Goal: Transaction & Acquisition: Subscribe to service/newsletter

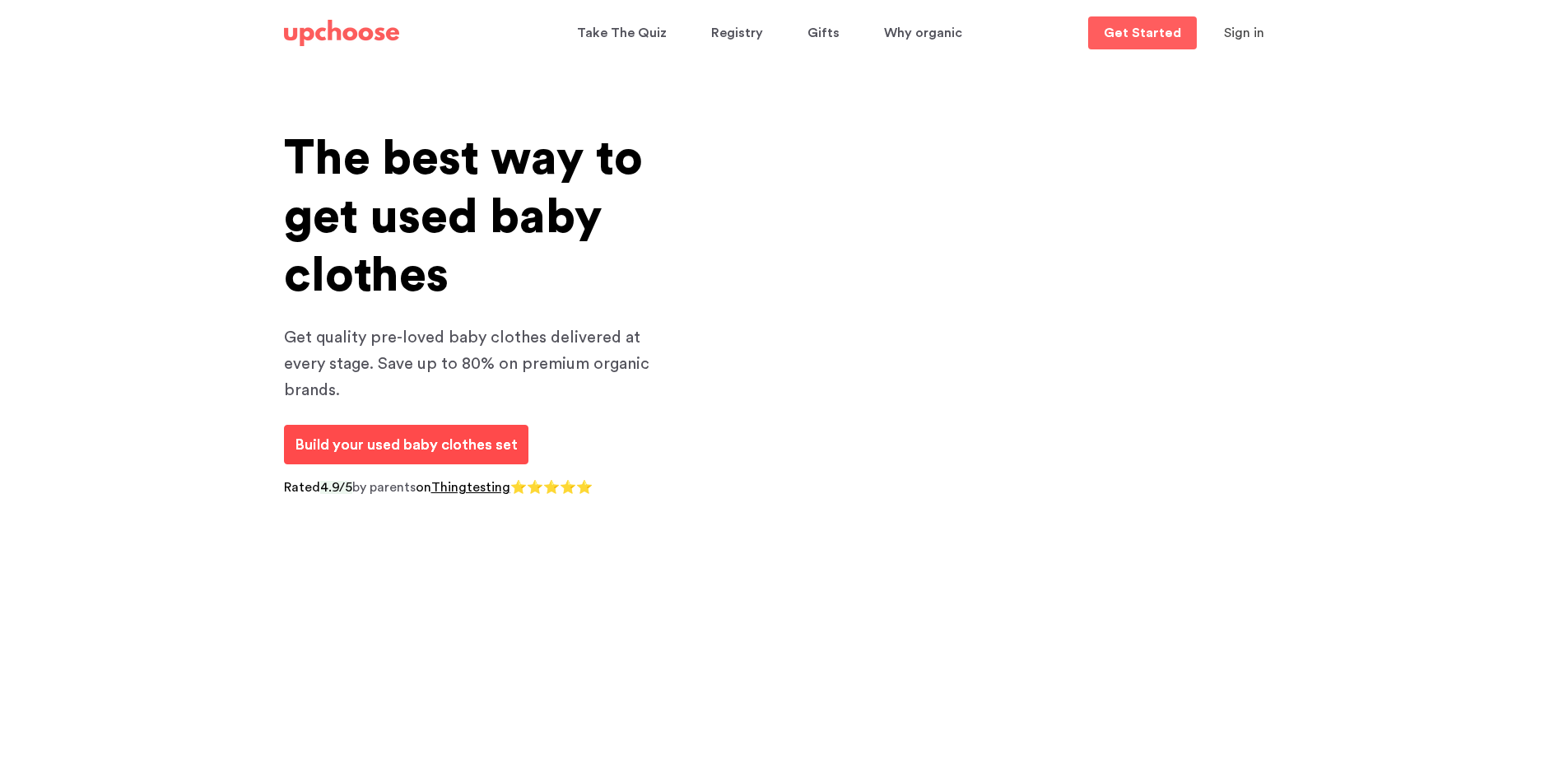
click at [349, 437] on span "Build your used baby clothes set" at bounding box center [406, 444] width 223 height 14
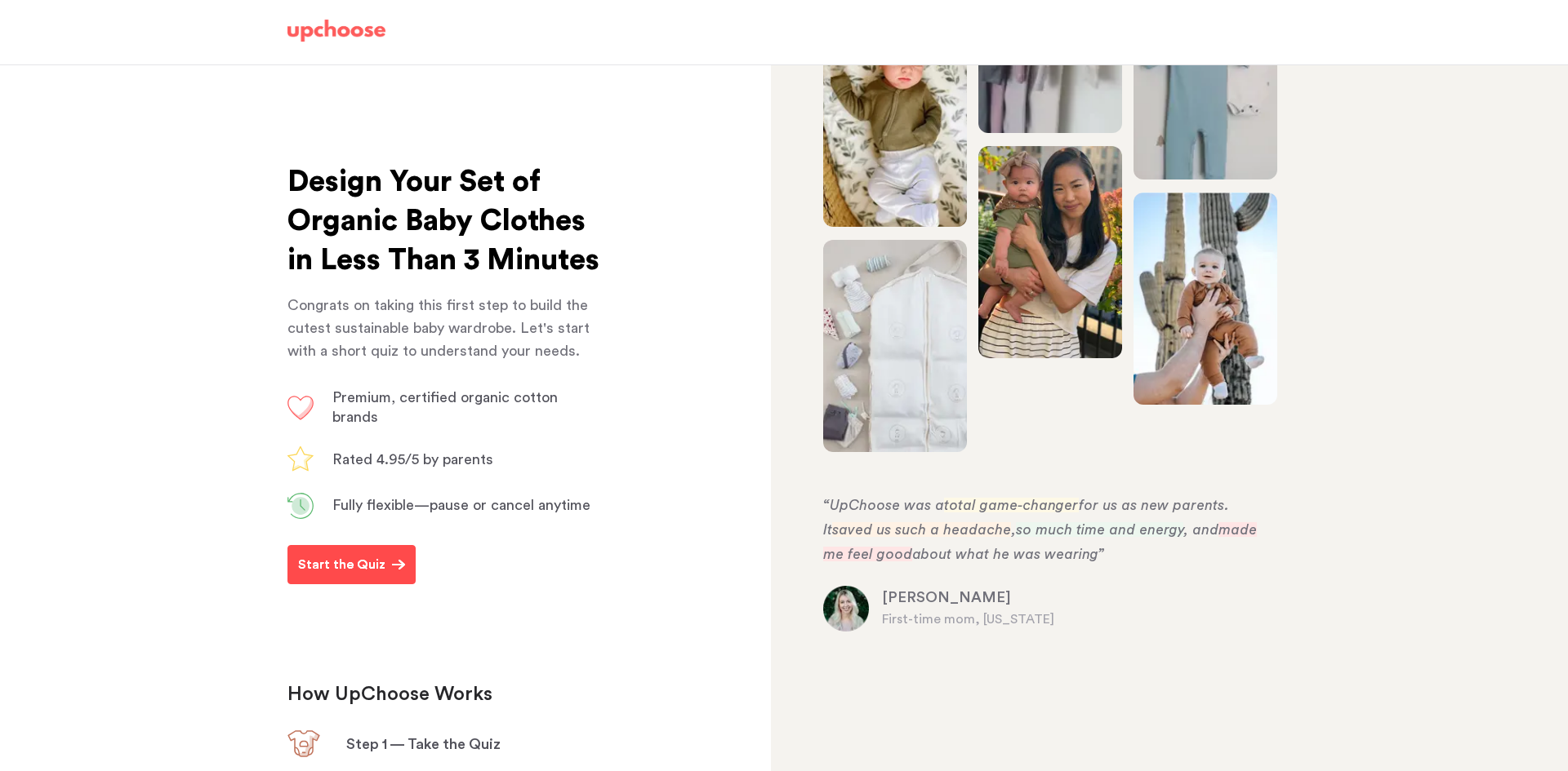
click at [349, 575] on p "Start the Quiz" at bounding box center [341, 565] width 87 height 20
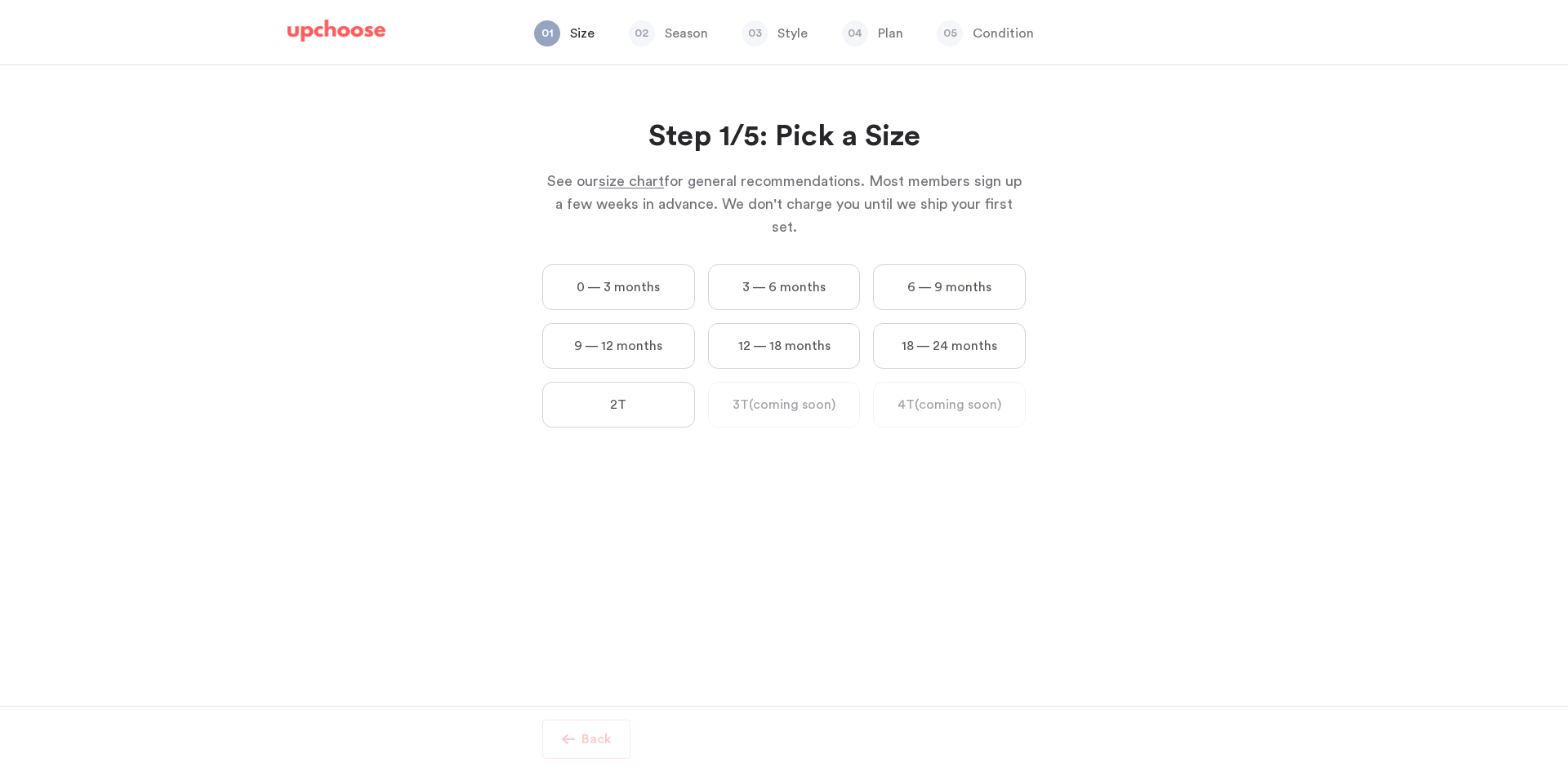
click at [650, 324] on label "9 — 12 months" at bounding box center [618, 345] width 152 height 46
click at [0, 0] on months "9 — 12 months" at bounding box center [0, 0] width 0 height 0
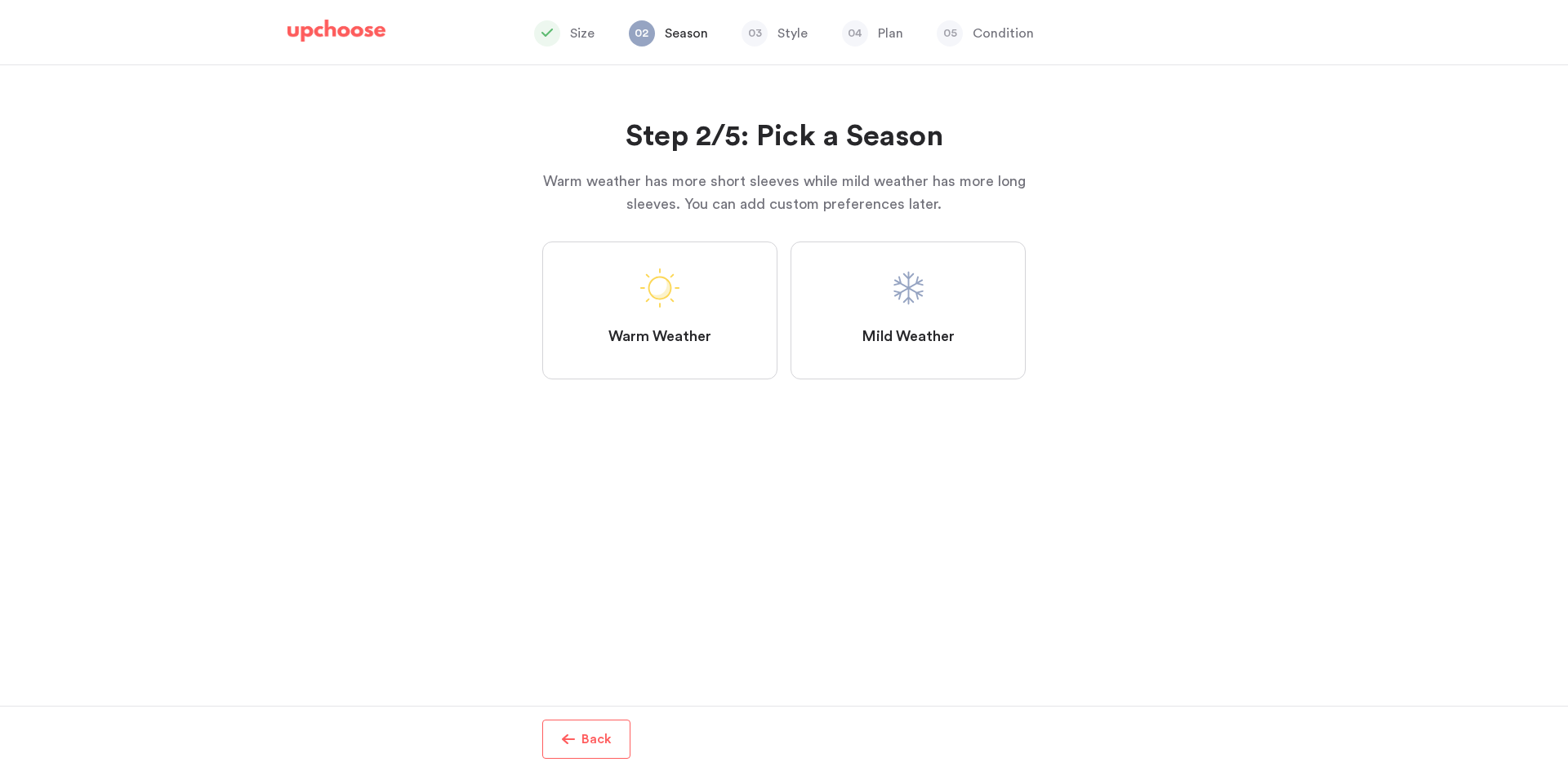
click at [904, 284] on span at bounding box center [908, 288] width 39 height 39
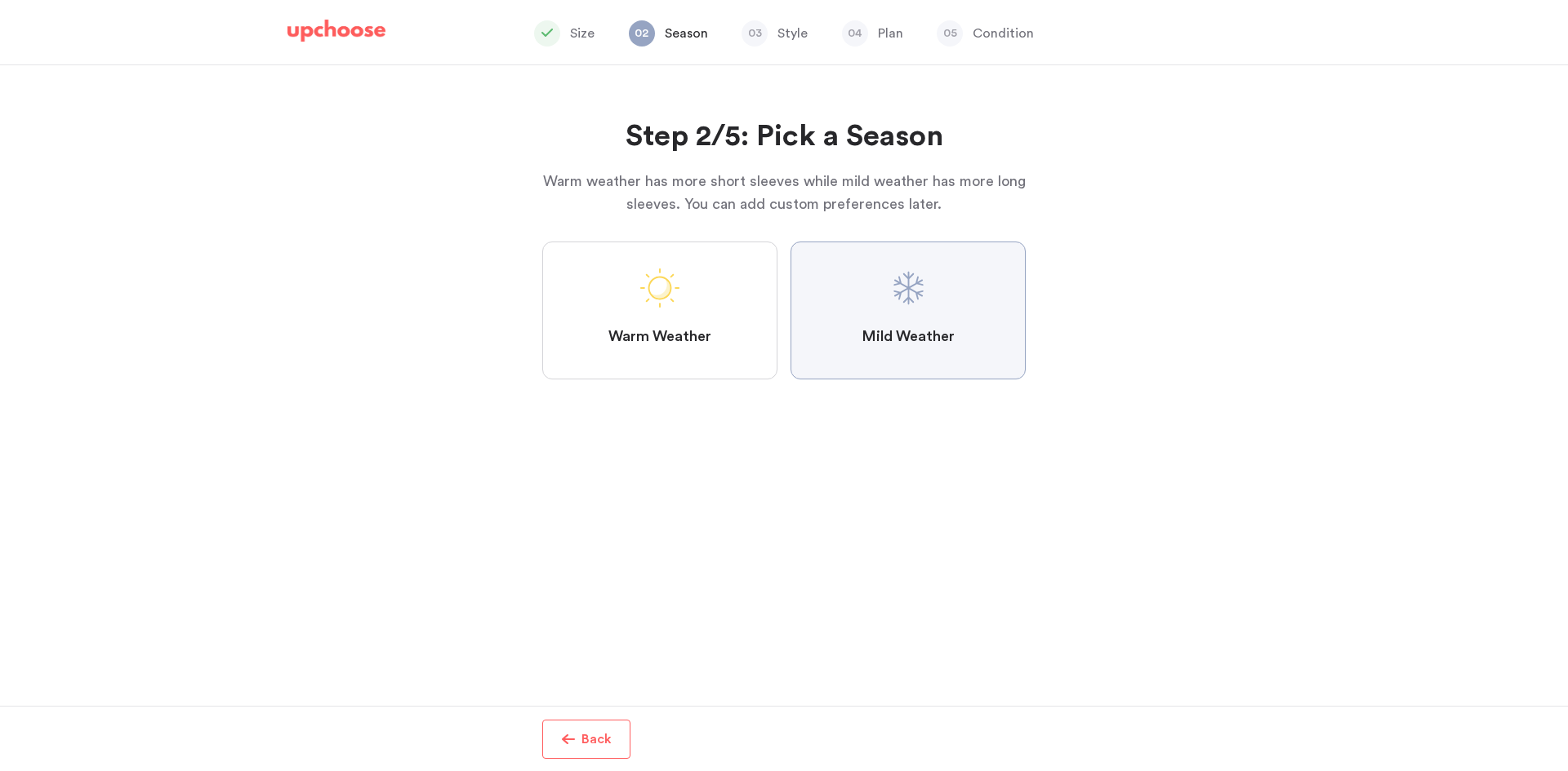
click at [0, 0] on Weather "Mild Weather" at bounding box center [0, 0] width 0 height 0
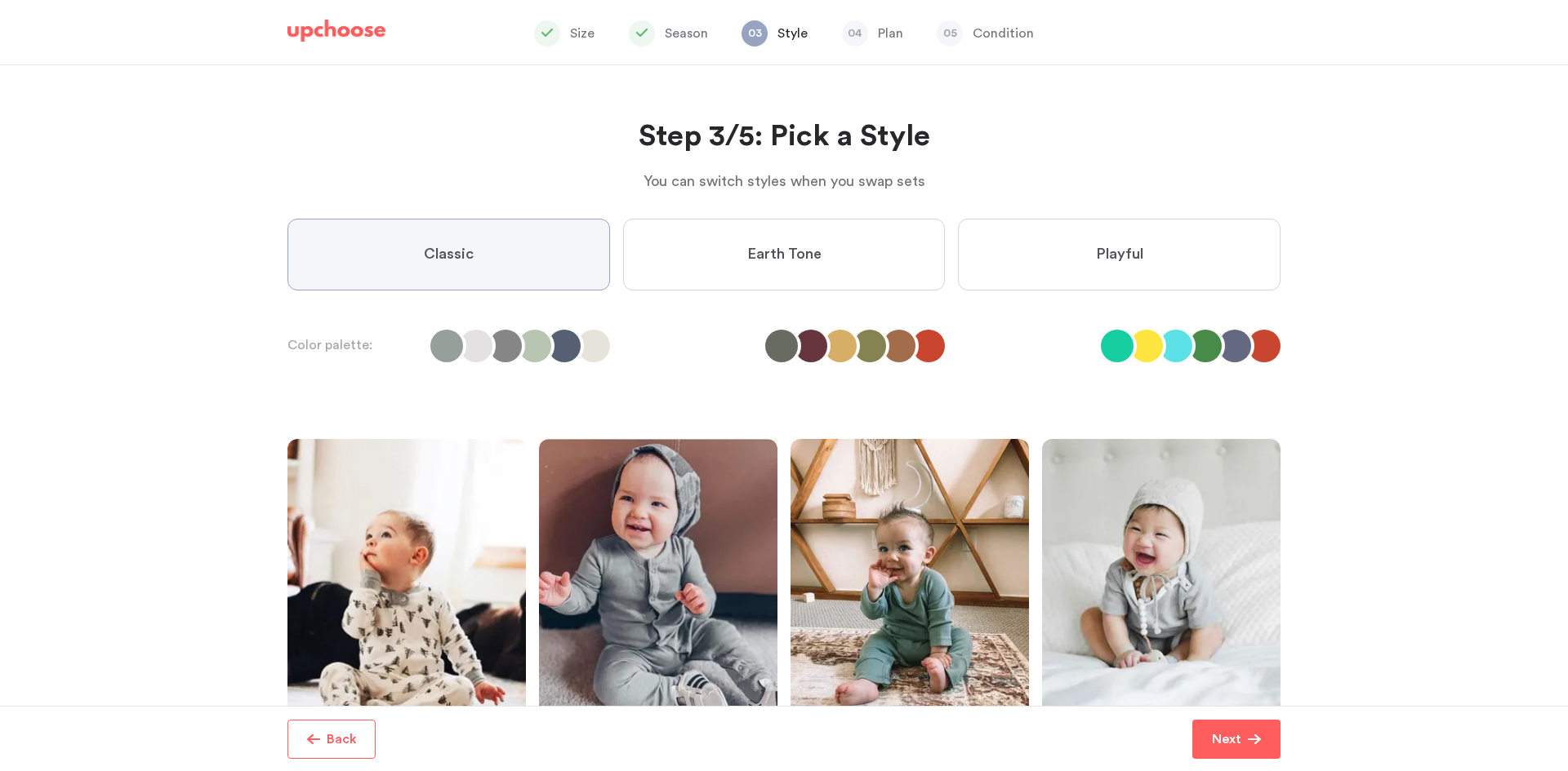
click at [808, 257] on span "Earth Tone" at bounding box center [784, 255] width 74 height 20
click at [0, 0] on Tone "Earth Tone" at bounding box center [0, 0] width 0 height 0
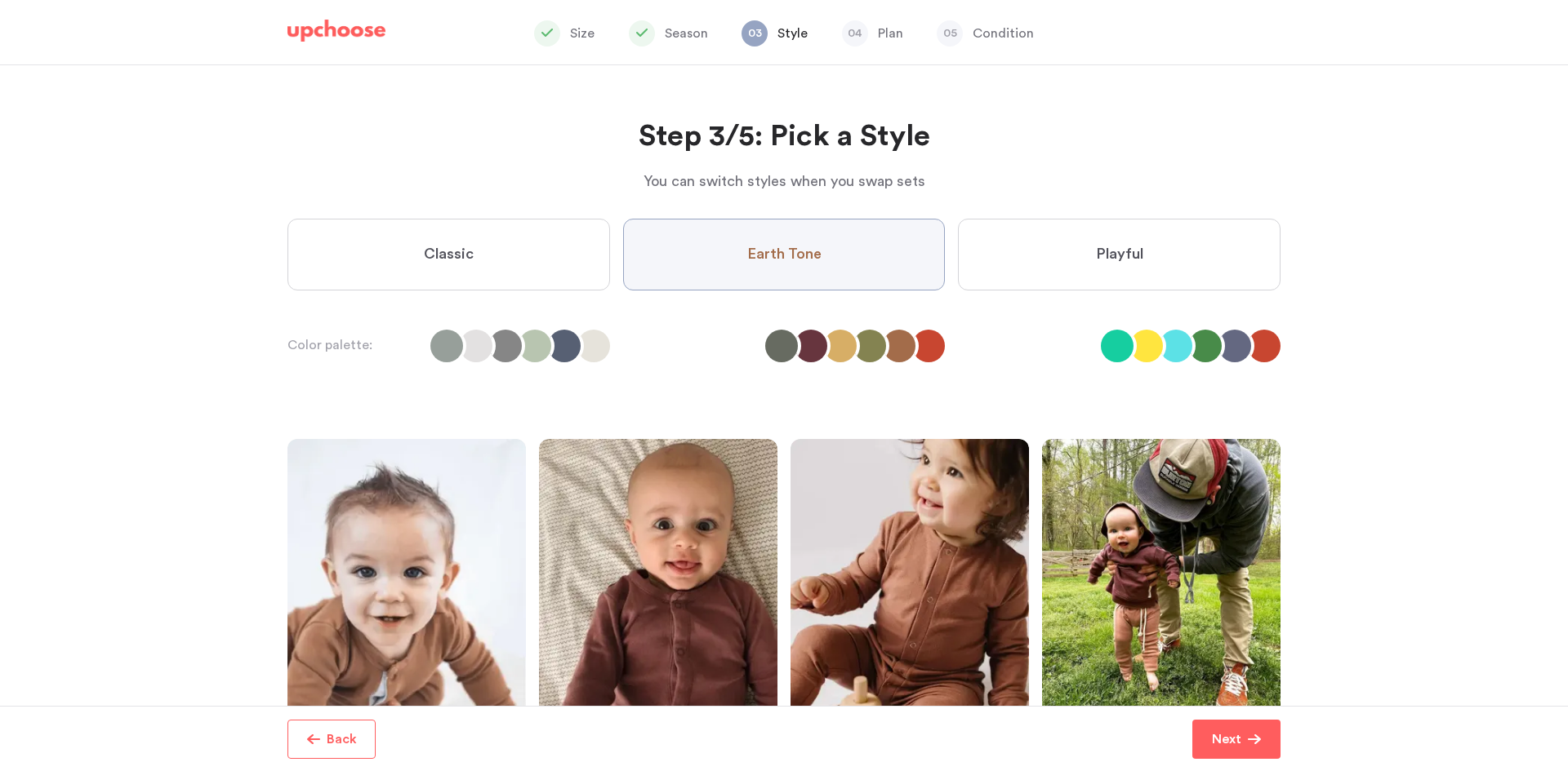
scroll to position [171, 0]
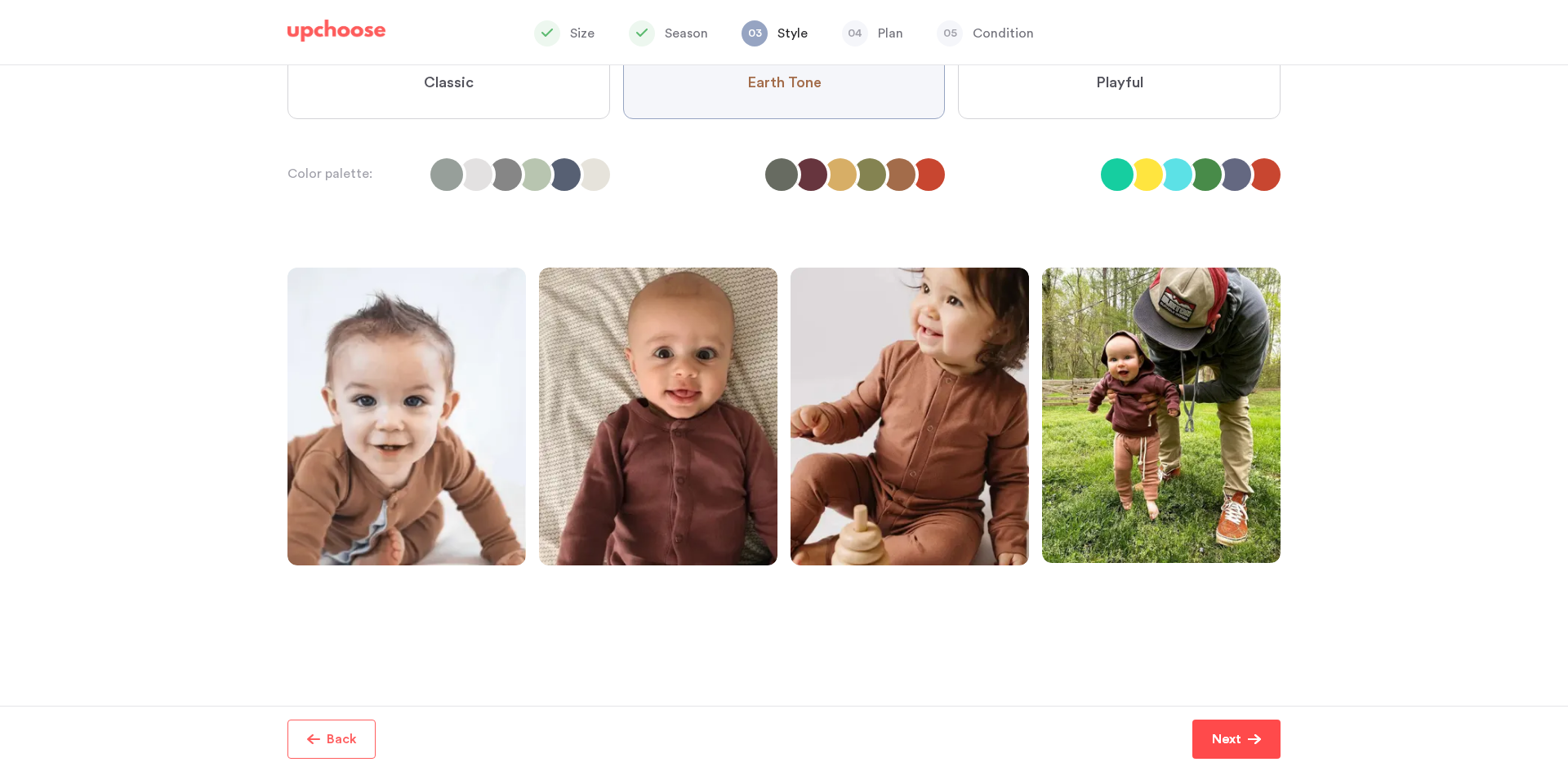
click at [1250, 748] on button "Next" at bounding box center [1236, 740] width 88 height 39
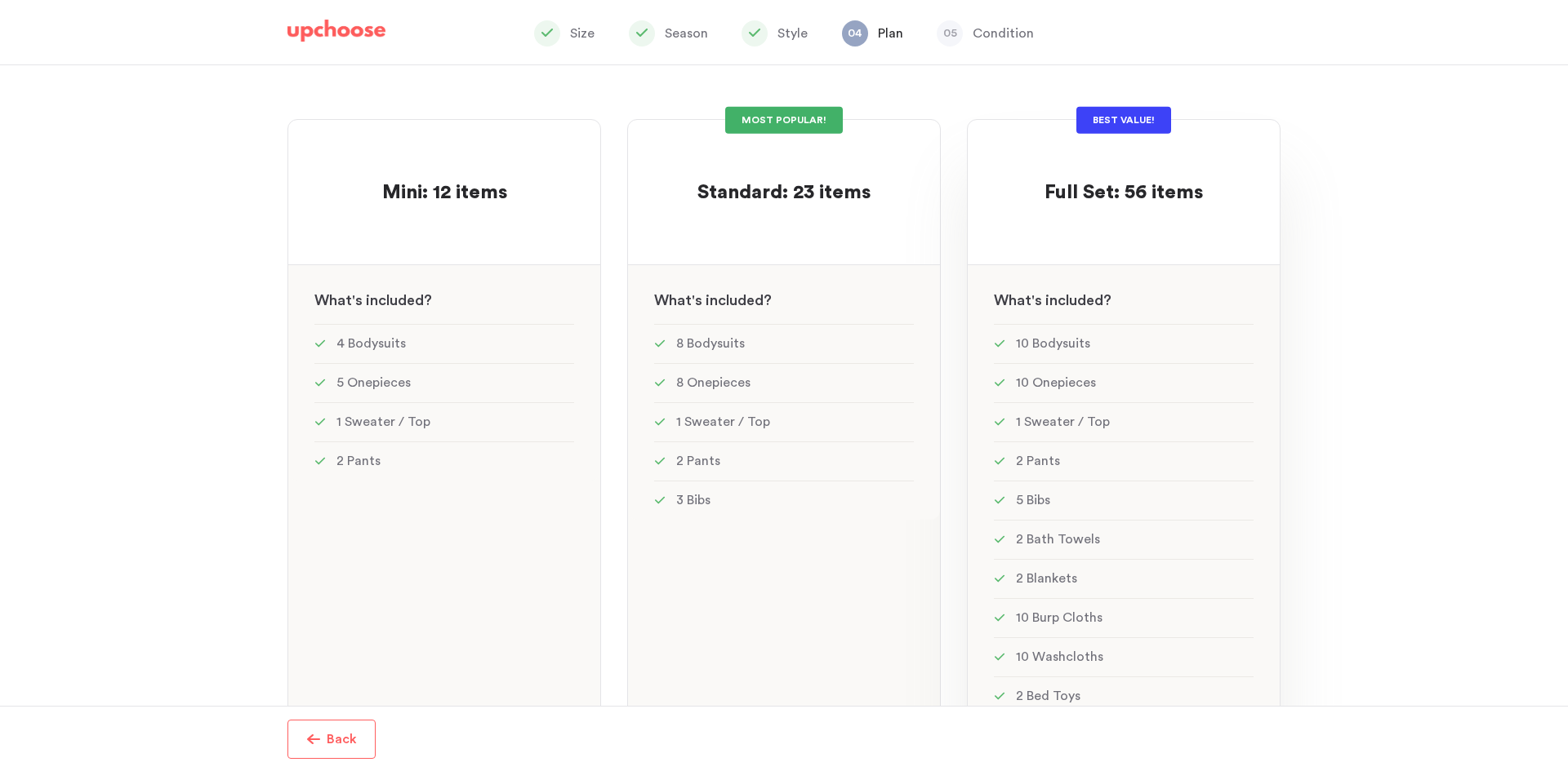
scroll to position [82, 0]
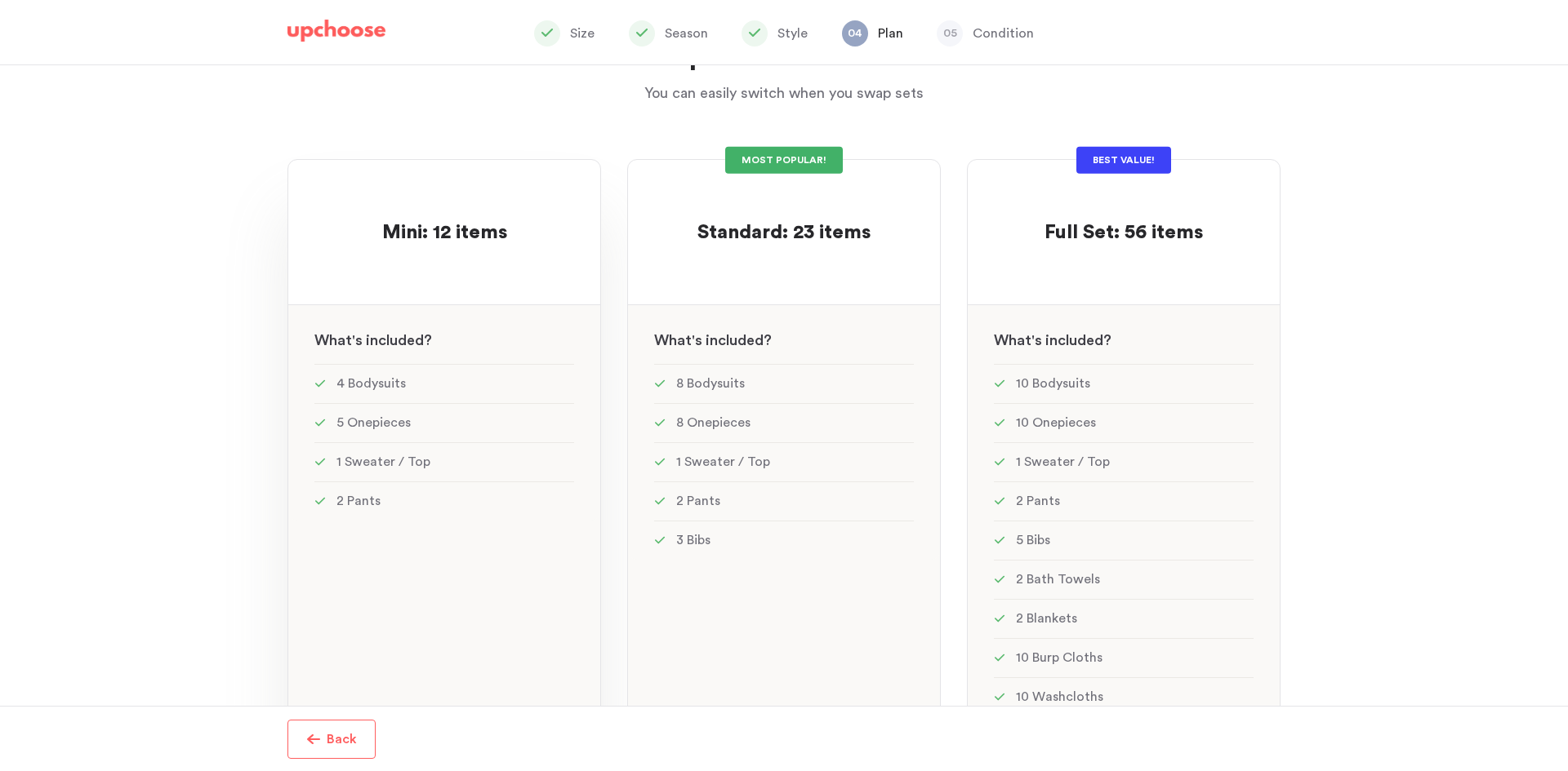
click at [449, 285] on div "Mini: 12 items Mini: 12 items See w W hat's included ? 4 Bodysuits 5 Onepieces …" at bounding box center [444, 486] width 314 height 654
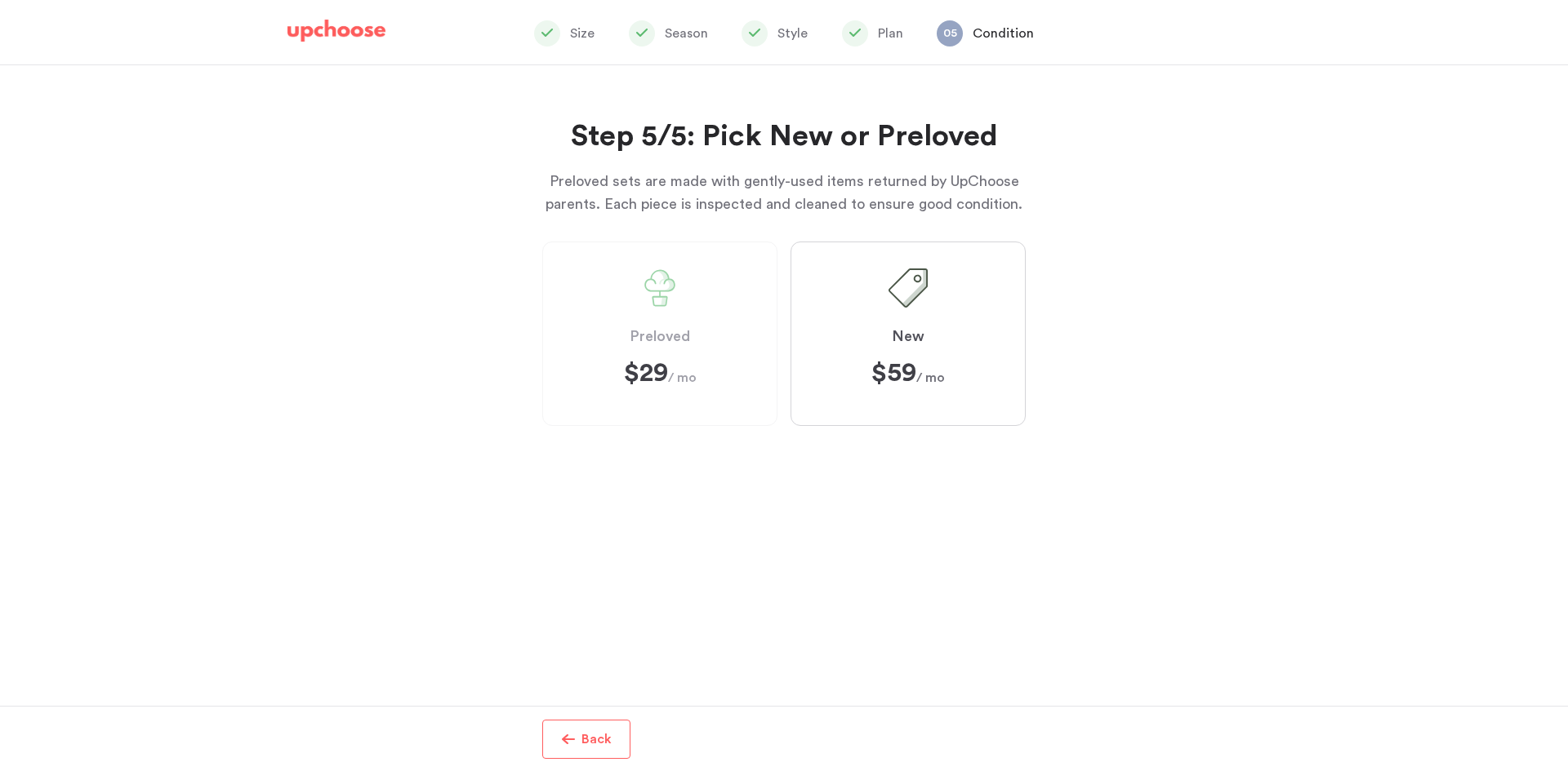
click at [648, 333] on span "Preloved" at bounding box center [659, 337] width 60 height 20
click at [684, 316] on label "Preloved $29 $29 / mo" at bounding box center [659, 334] width 235 height 185
click at [879, 30] on p "Plan" at bounding box center [891, 33] width 25 height 20
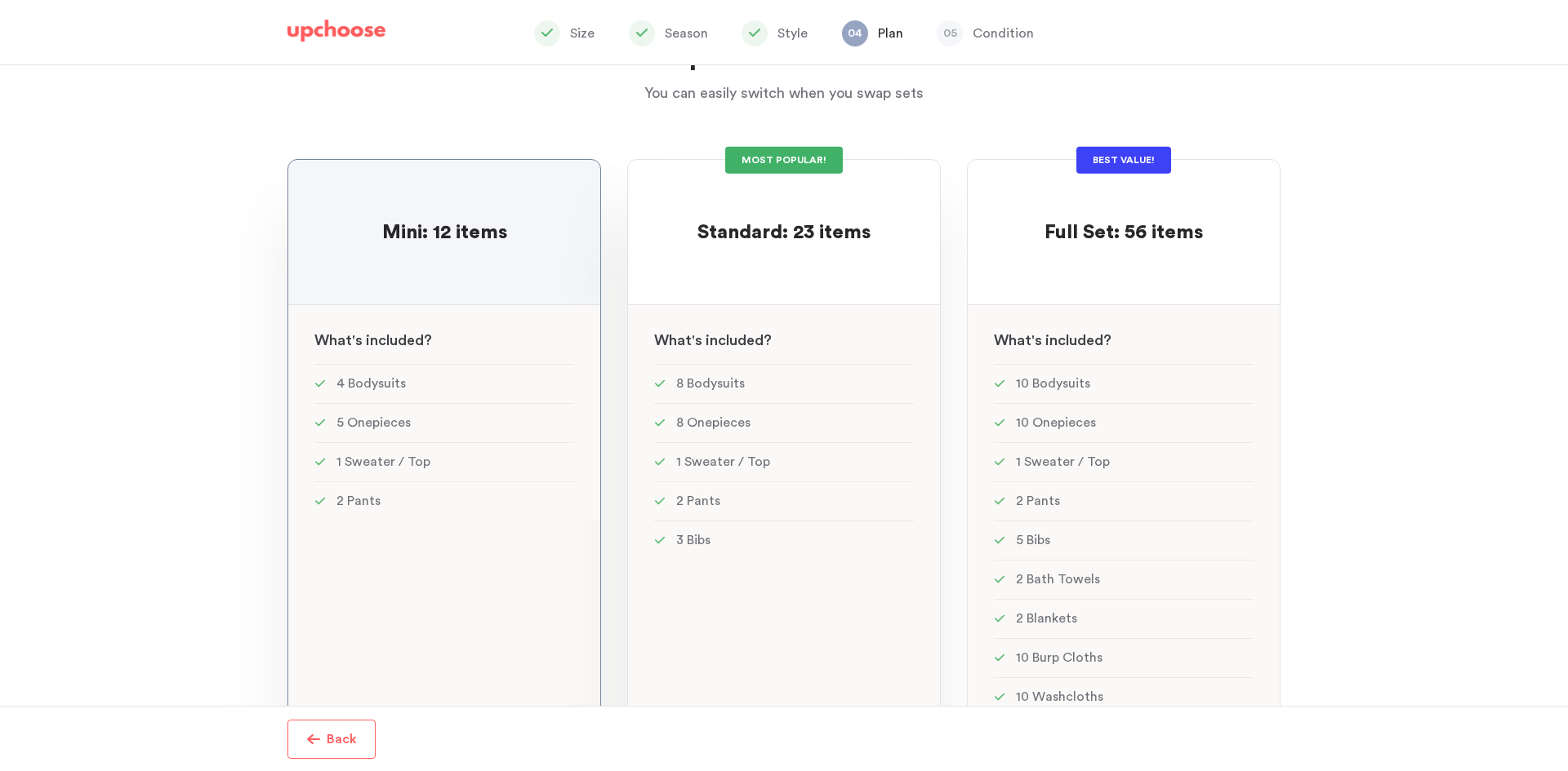
click at [827, 253] on div at bounding box center [783, 263] width 259 height 32
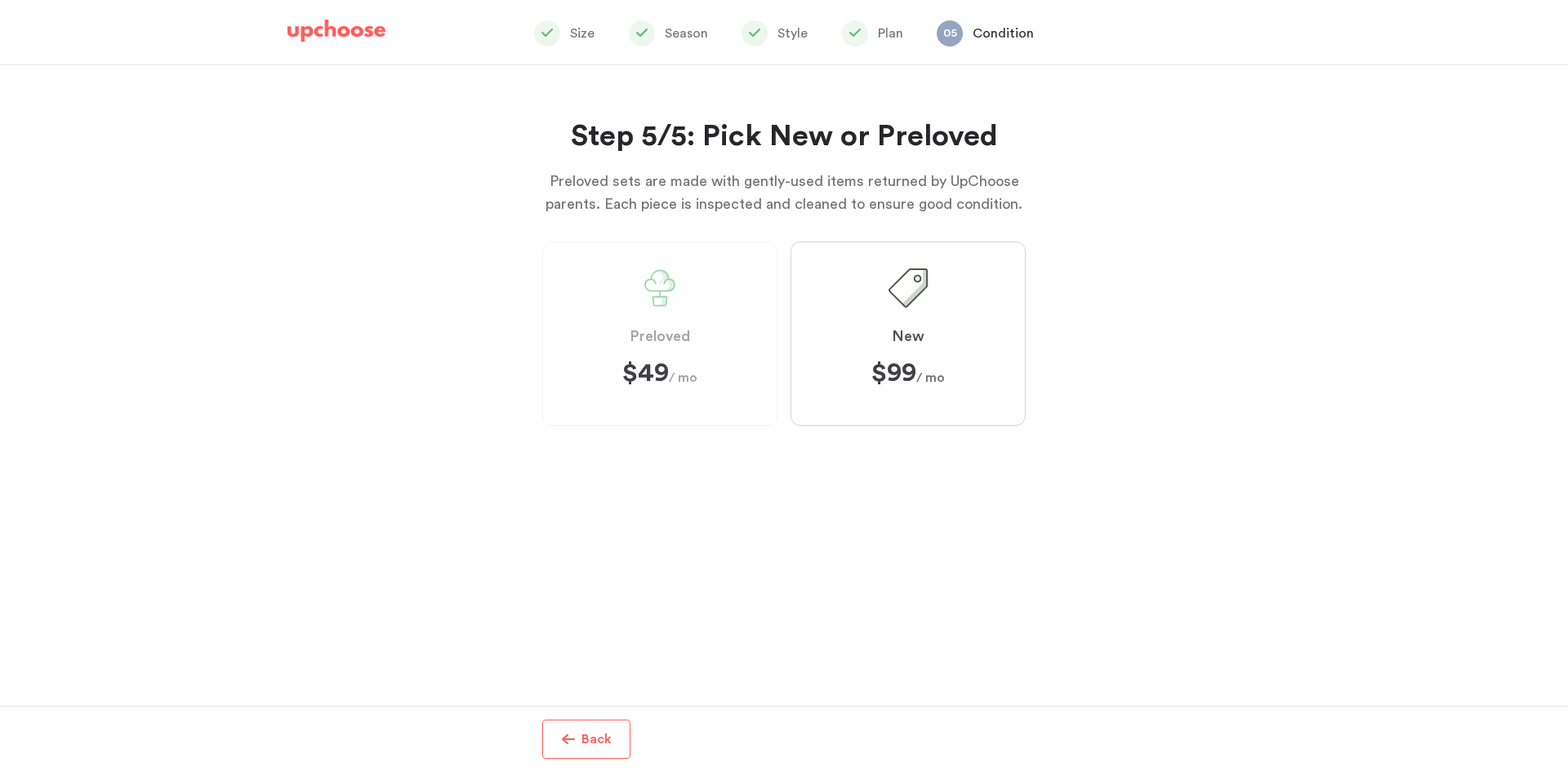
click at [663, 288] on span at bounding box center [660, 288] width 39 height 39
click at [882, 35] on p "Plan" at bounding box center [891, 33] width 25 height 20
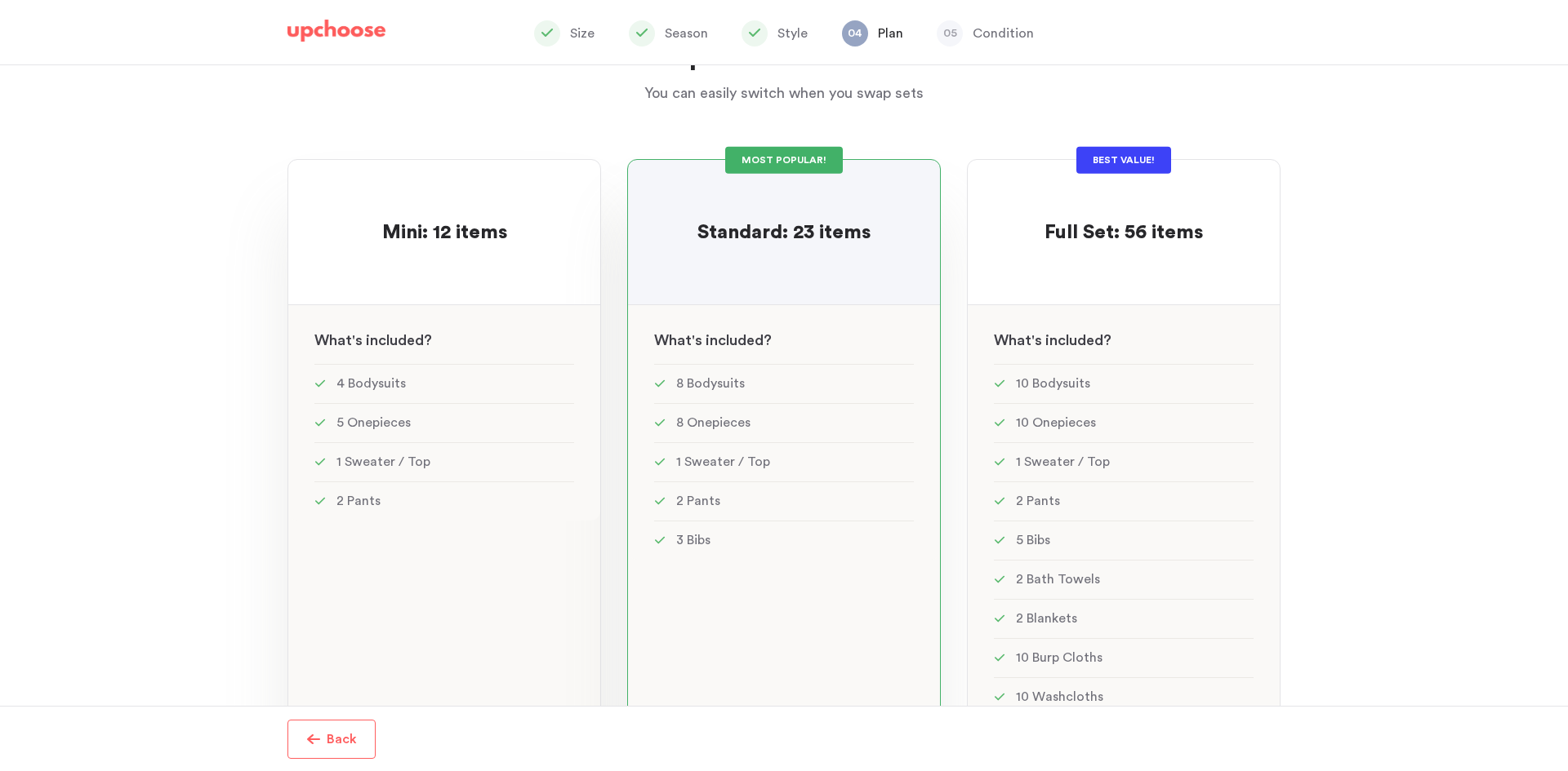
click at [427, 288] on div "Mini: 12 items Mini: 12 items See w W hat's included ? 4 Bodysuits 5 Onepieces …" at bounding box center [444, 486] width 314 height 654
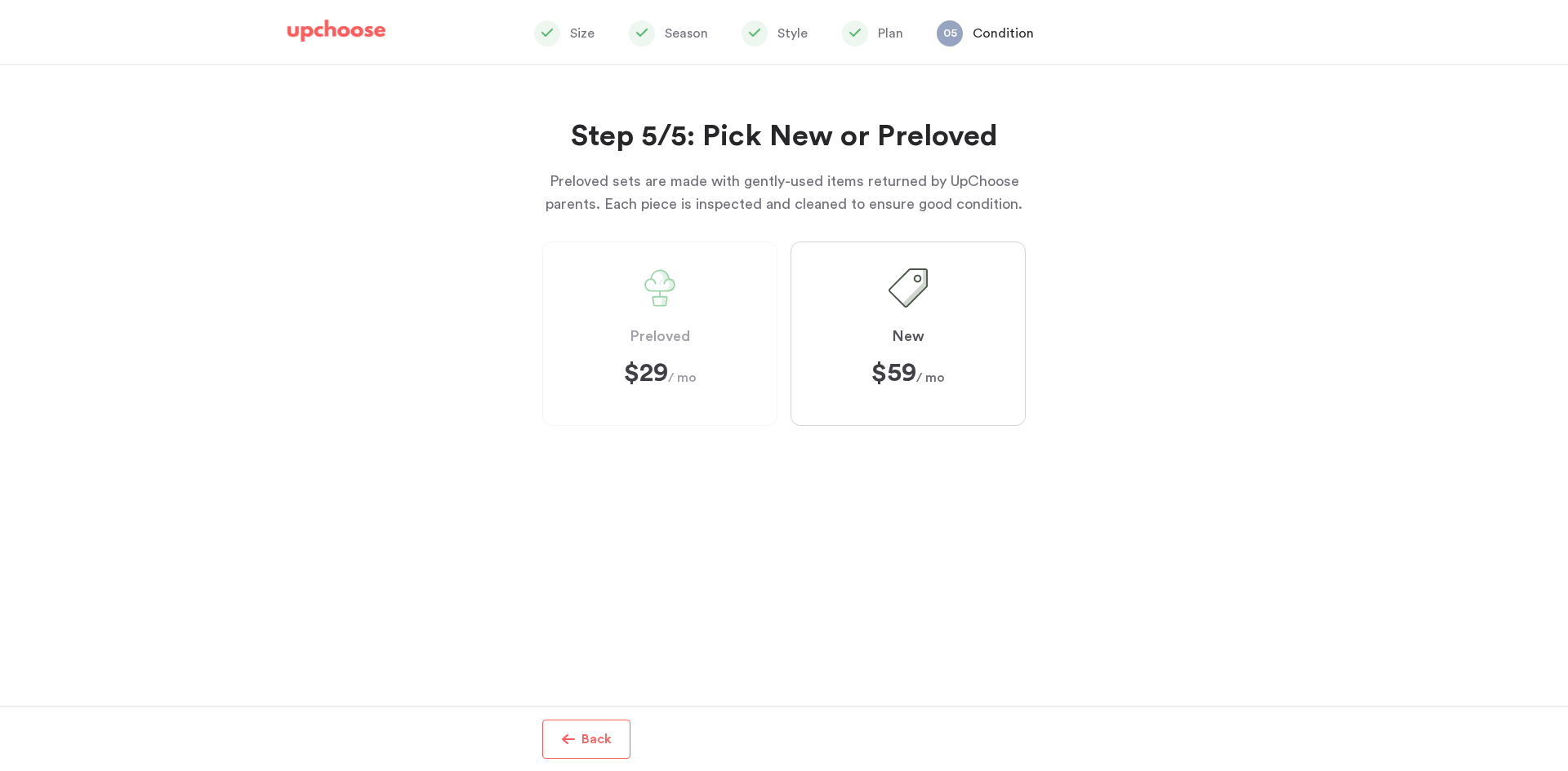
click at [933, 314] on label "New $59 $59 / mo" at bounding box center [908, 334] width 235 height 185
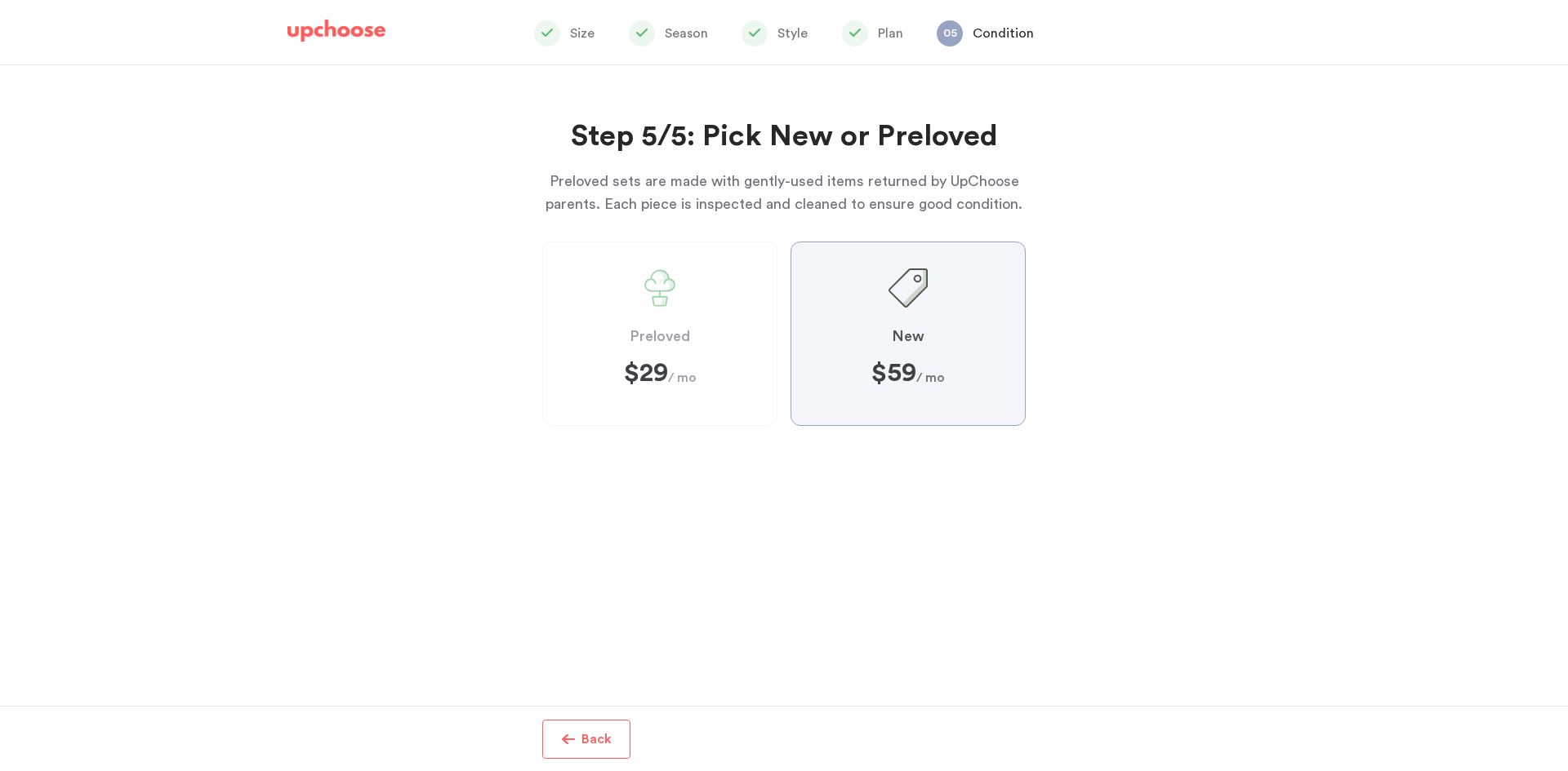
click at [0, 0] on input "New $59 $59 / mo" at bounding box center [0, 0] width 0 height 0
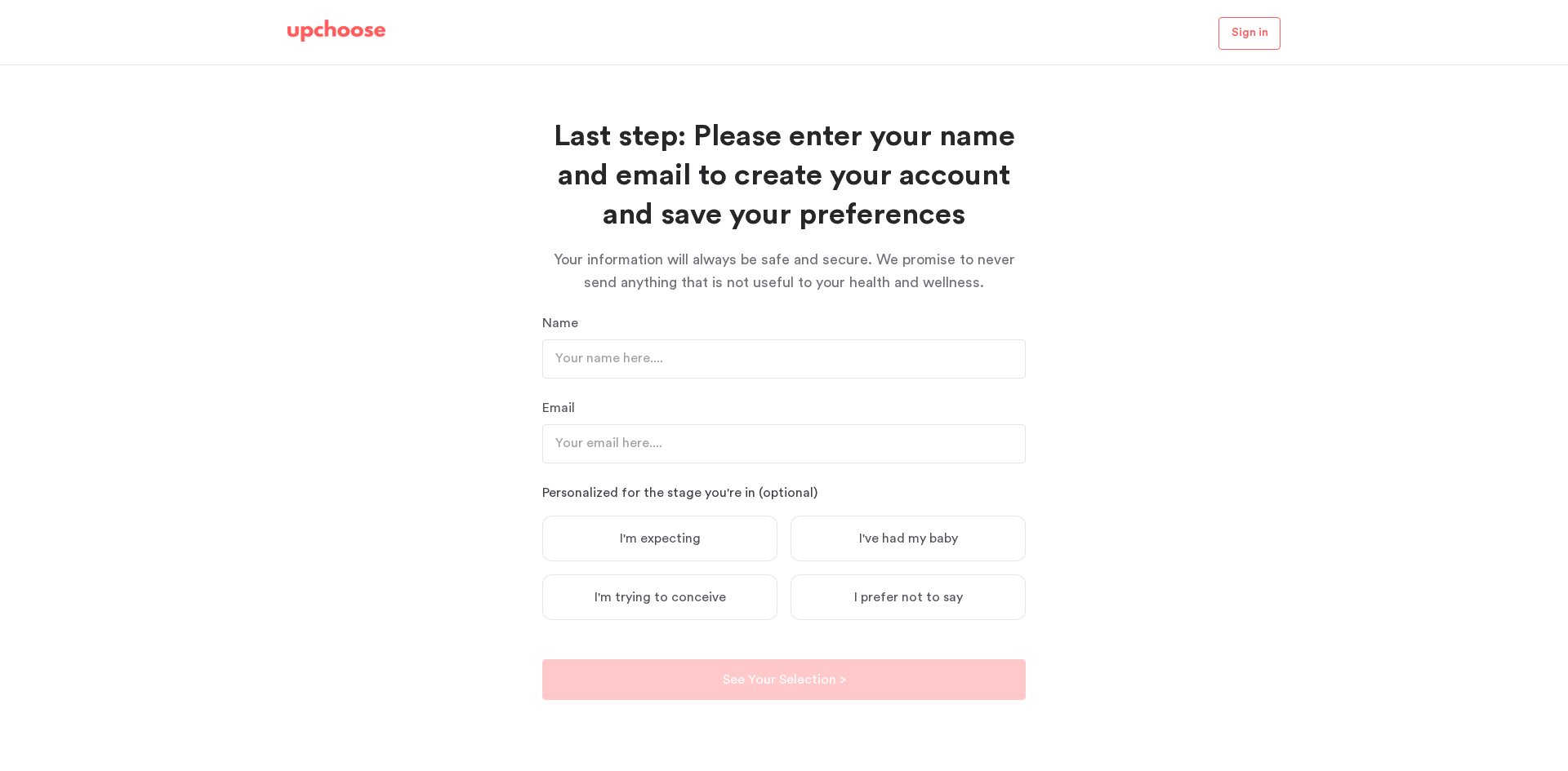
scroll to position [106, 0]
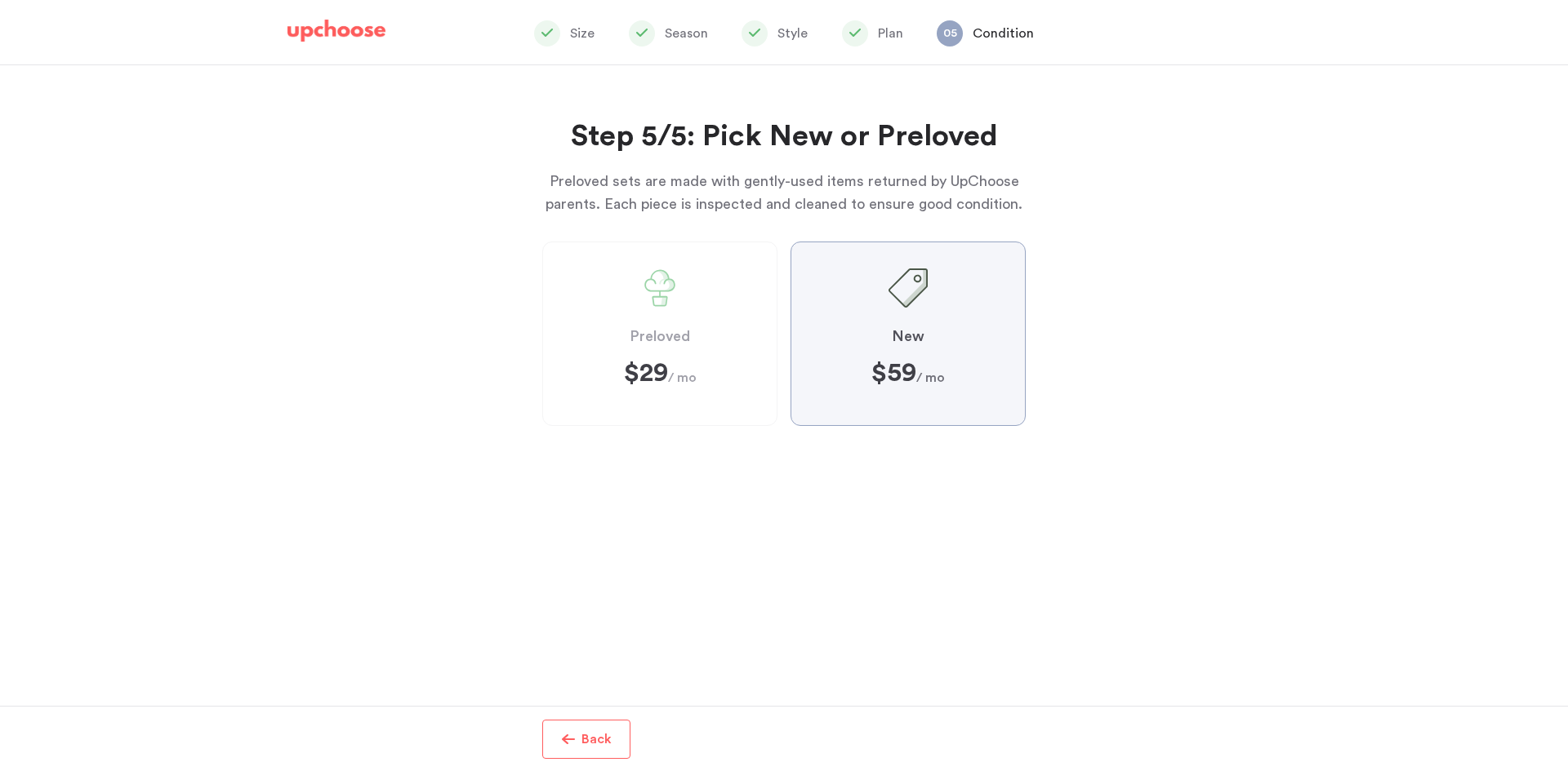
scroll to position [171, 0]
